Goal: Information Seeking & Learning: Understand process/instructions

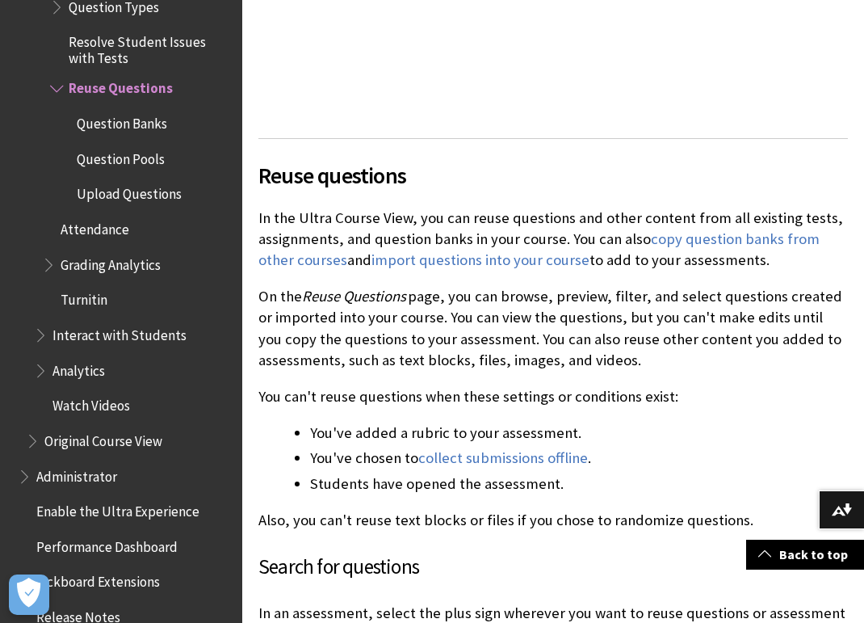
scroll to position [687, 0]
click at [522, 250] on link "import questions into your course" at bounding box center [480, 259] width 218 height 19
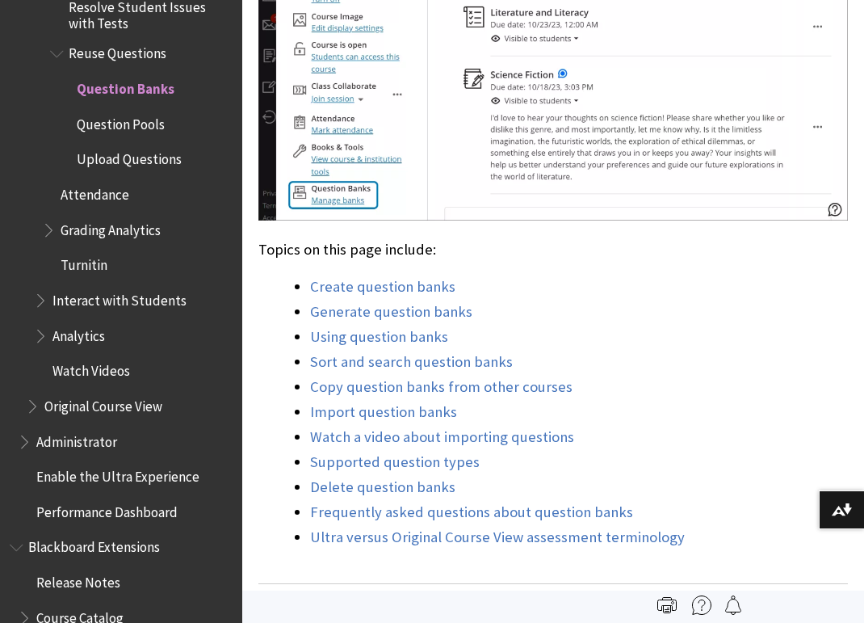
scroll to position [1155, 0]
click at [409, 401] on link "Import question banks" at bounding box center [383, 410] width 147 height 19
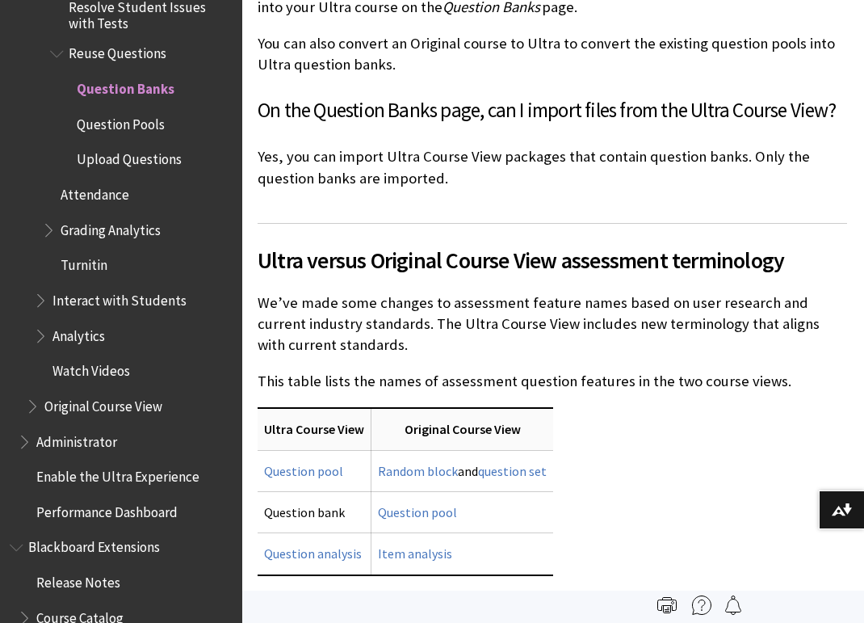
scroll to position [12818, 1]
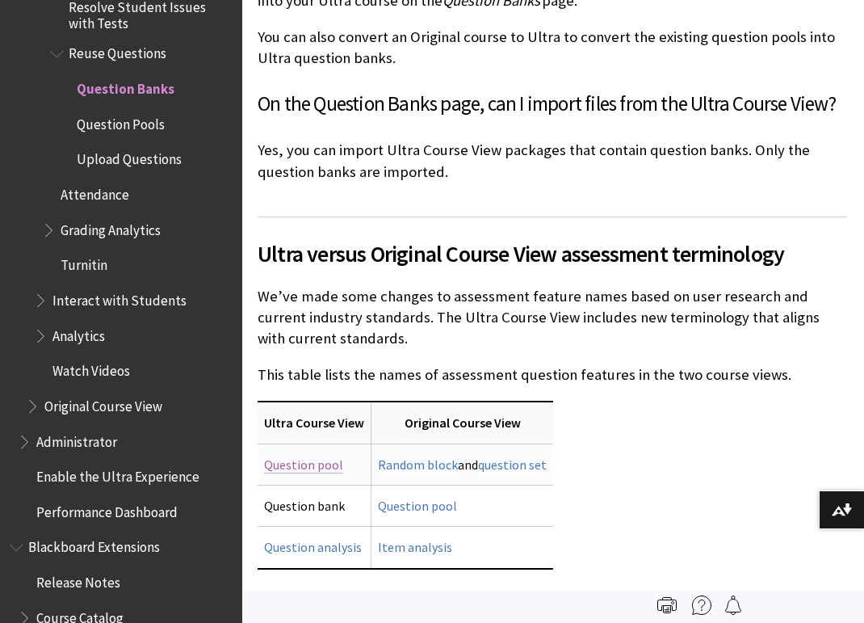
click at [307, 456] on link "Question pool" at bounding box center [303, 464] width 79 height 17
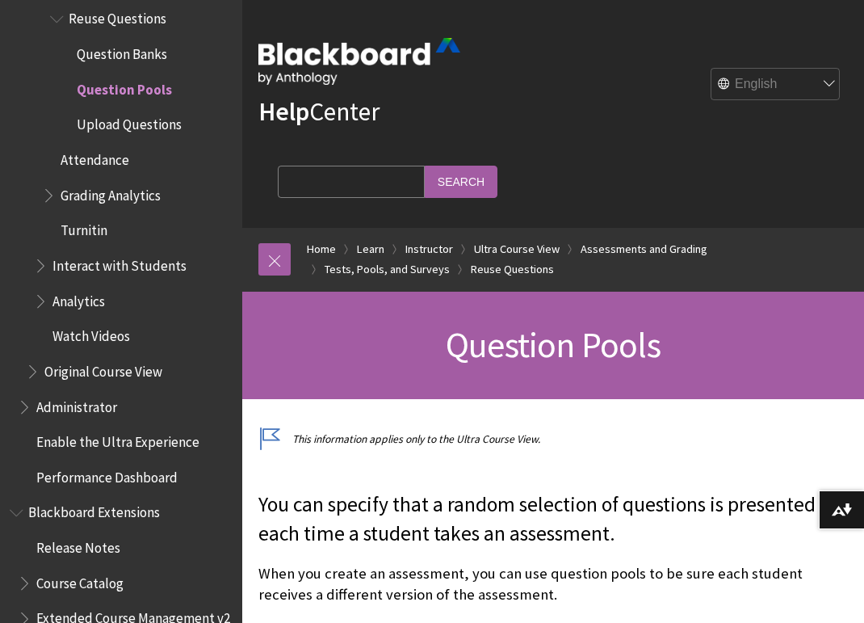
click at [425, 166] on input "Search Query" at bounding box center [351, 181] width 147 height 31
type input "template to import questions"
click at [497, 166] on input "Search" at bounding box center [461, 181] width 73 height 31
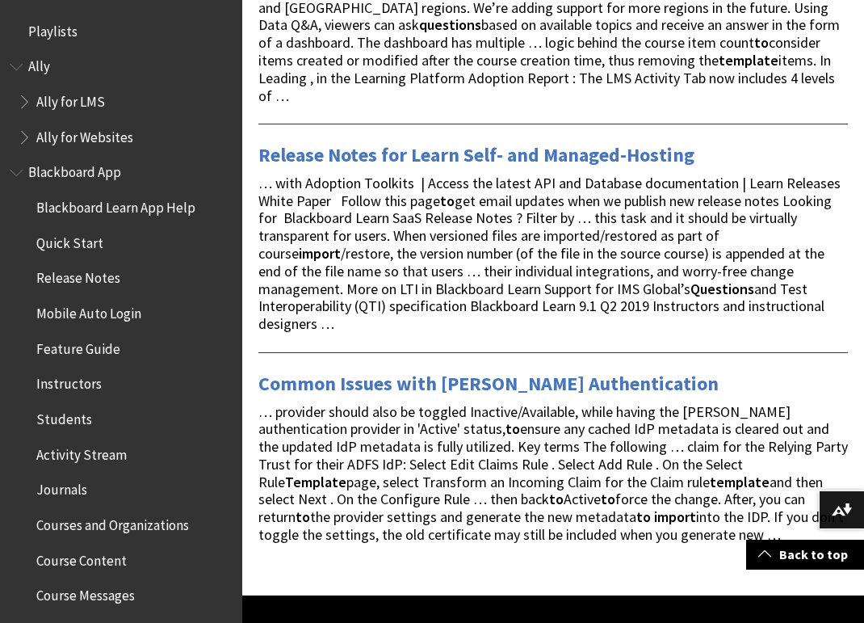
scroll to position [3348, 0]
